Goal: Information Seeking & Learning: Compare options

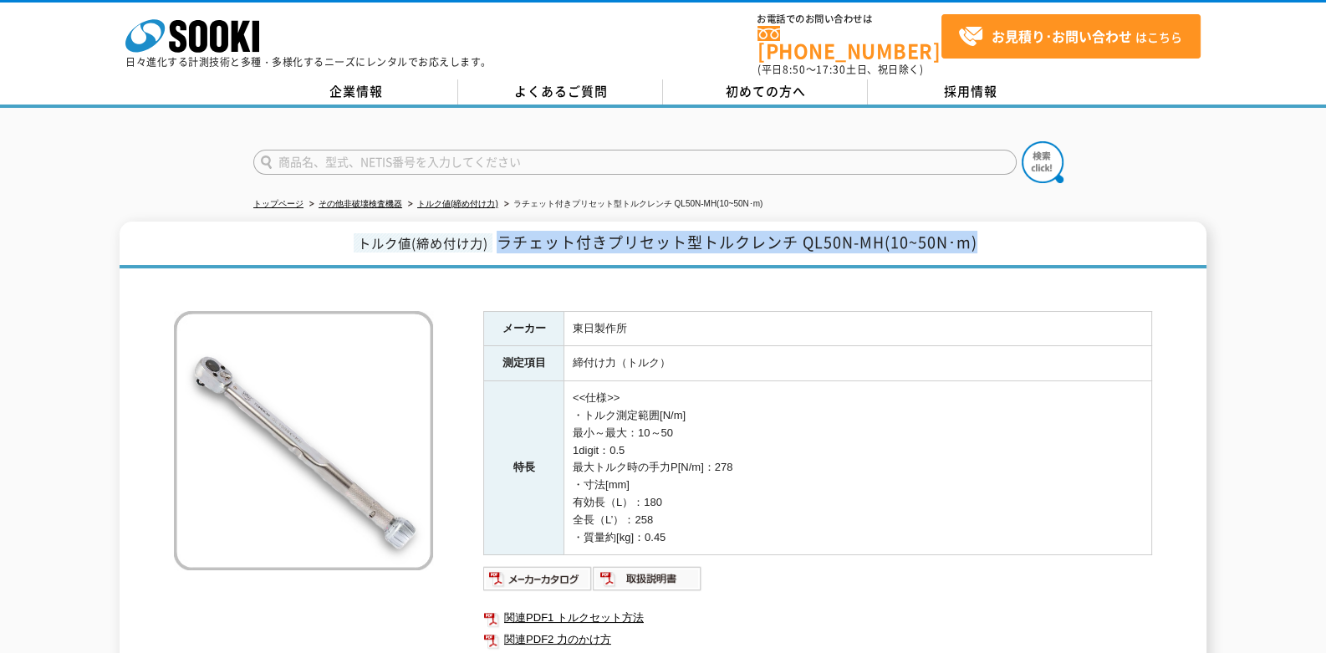
drag, startPoint x: 502, startPoint y: 237, endPoint x: 1012, endPoint y: 212, distance: 510.7
click at [1012, 222] on h1 "トルク値(締め付け力) ラチェット付きプリセット型トルクレンチ QL50N-MH(10~50N･m)" at bounding box center [663, 245] width 1087 height 47
copy span "ラチェット付きプリセット型トルクレンチ QL50N-MH(10~50N･m)"
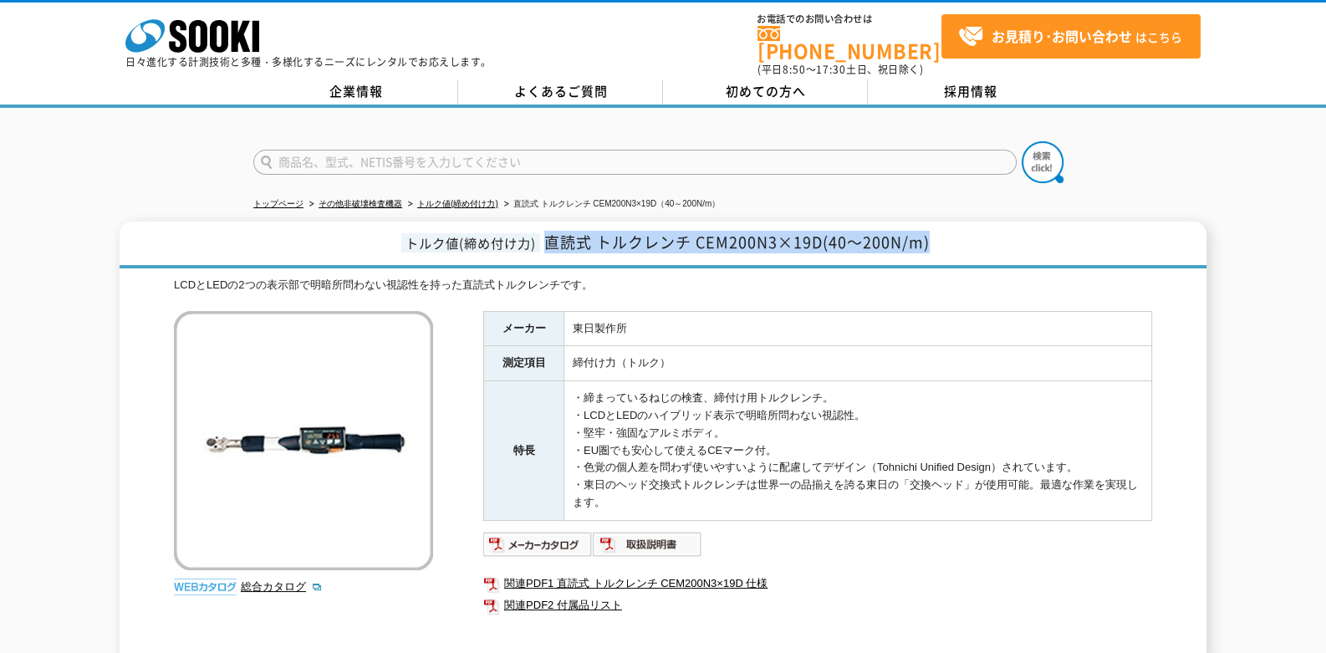
drag, startPoint x: 554, startPoint y: 238, endPoint x: 934, endPoint y: 242, distance: 380.5
click at [934, 242] on h1 "トルク値(締め付け力) 直読式 トルクレンチ CEM200N3×19D(40～200N/m)" at bounding box center [663, 245] width 1087 height 47
copy span "直読式 トルクレンチ CEM200N3×19D(40～200N/m)"
